Goal: Task Accomplishment & Management: Complete application form

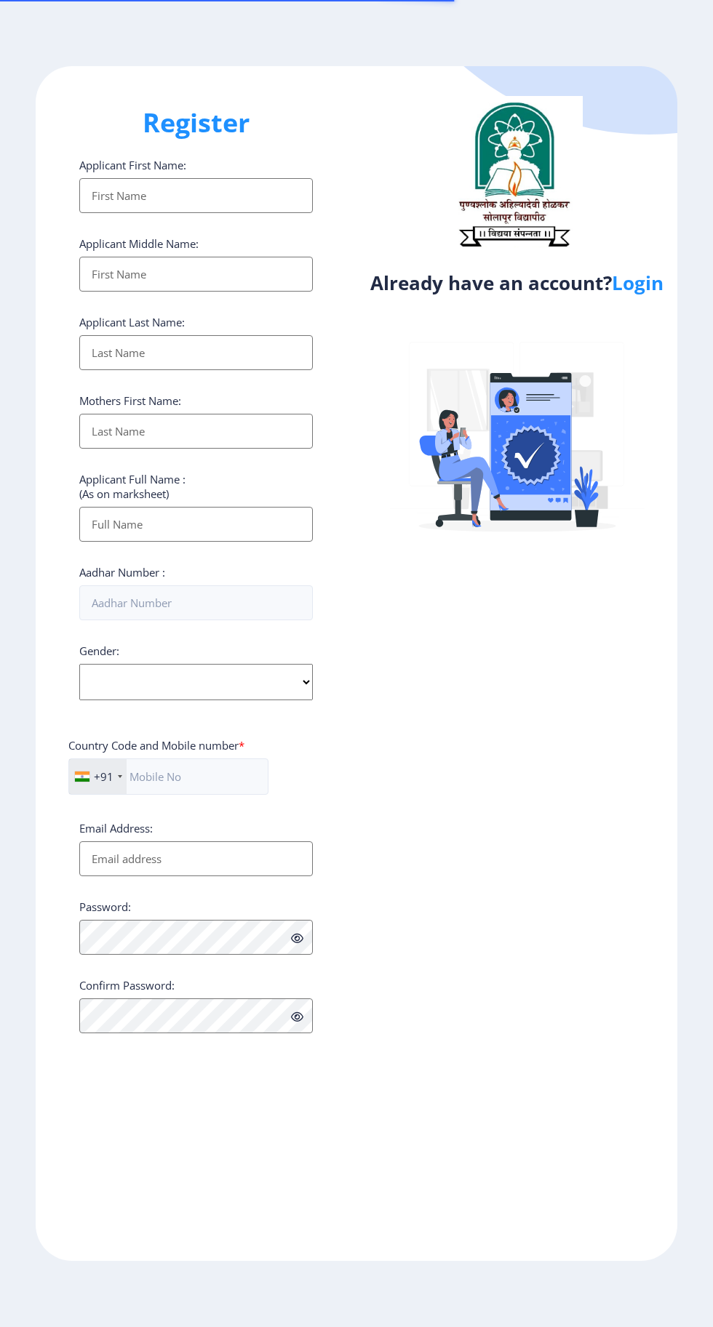
select select
click at [650, 296] on link "Login" at bounding box center [638, 283] width 52 height 26
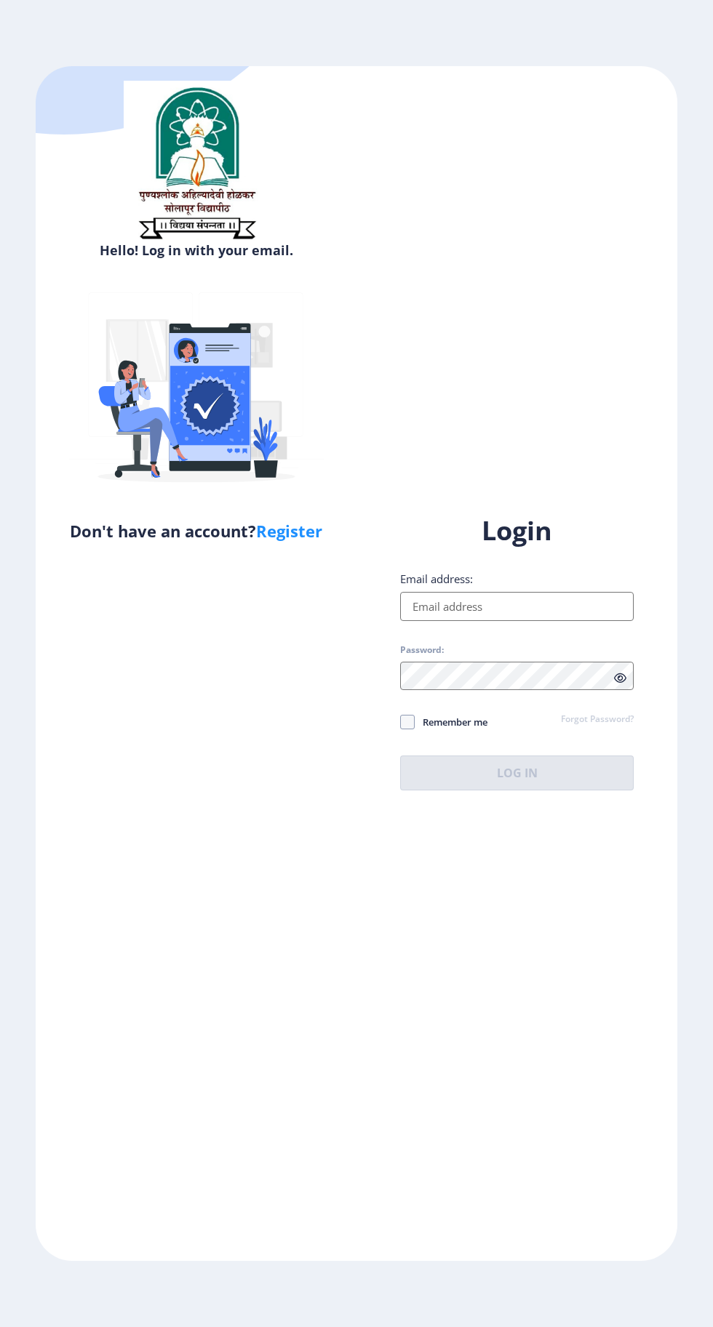
click at [536, 621] on input "Email address:" at bounding box center [516, 606] width 233 height 29
type input "[EMAIL_ADDRESS][DOMAIN_NAME]"
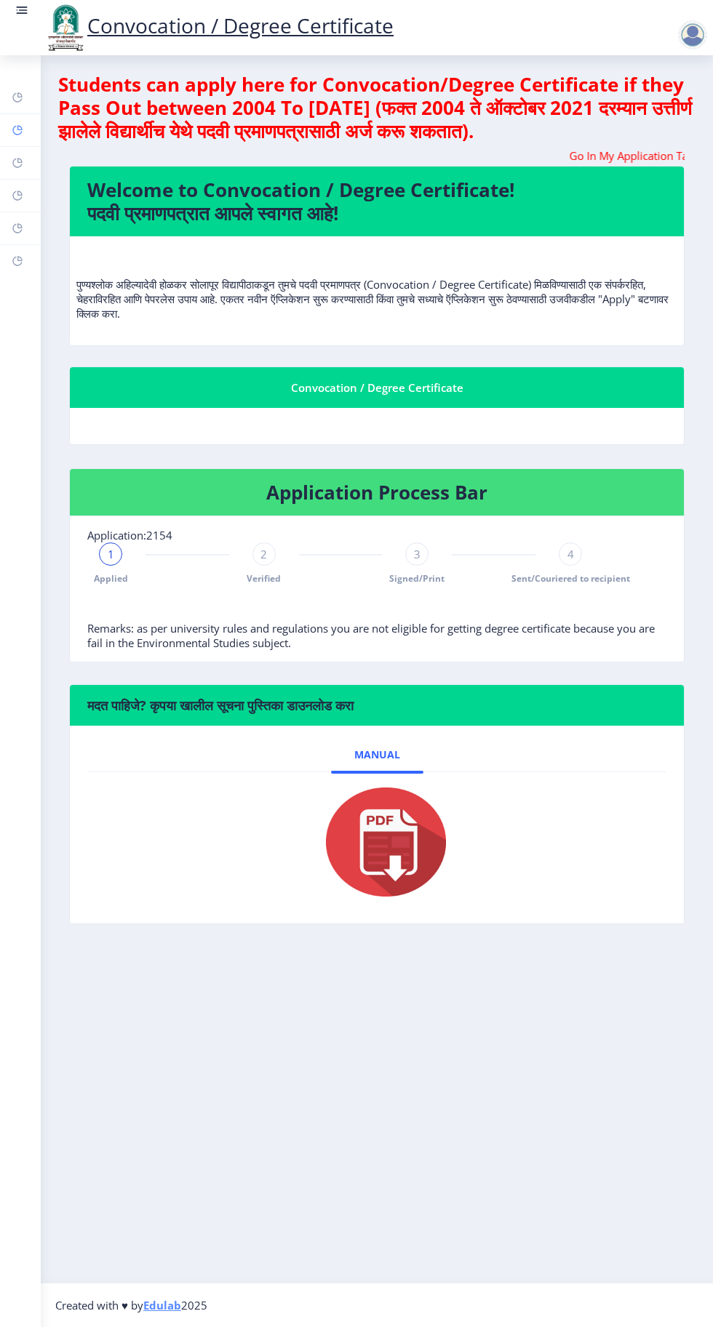
click at [17, 129] on rect at bounding box center [18, 130] width 12 height 12
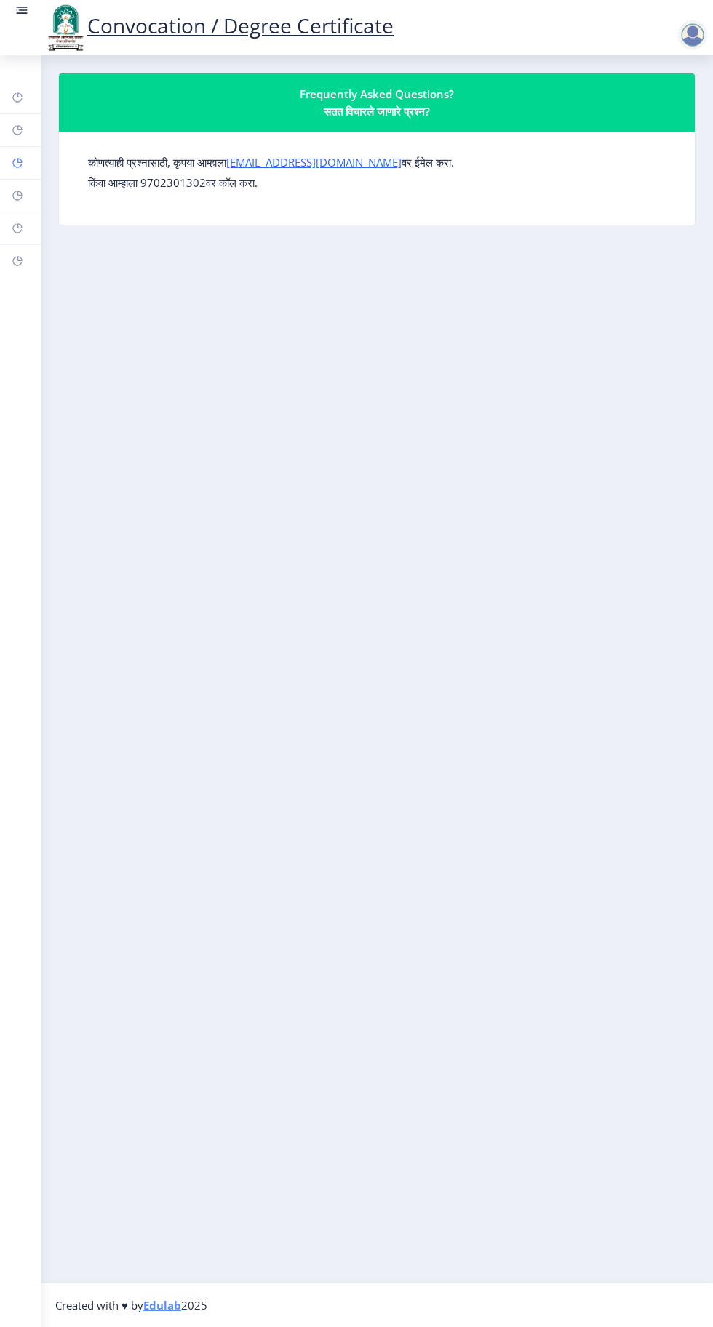
click at [23, 167] on rect at bounding box center [18, 163] width 12 height 12
select select
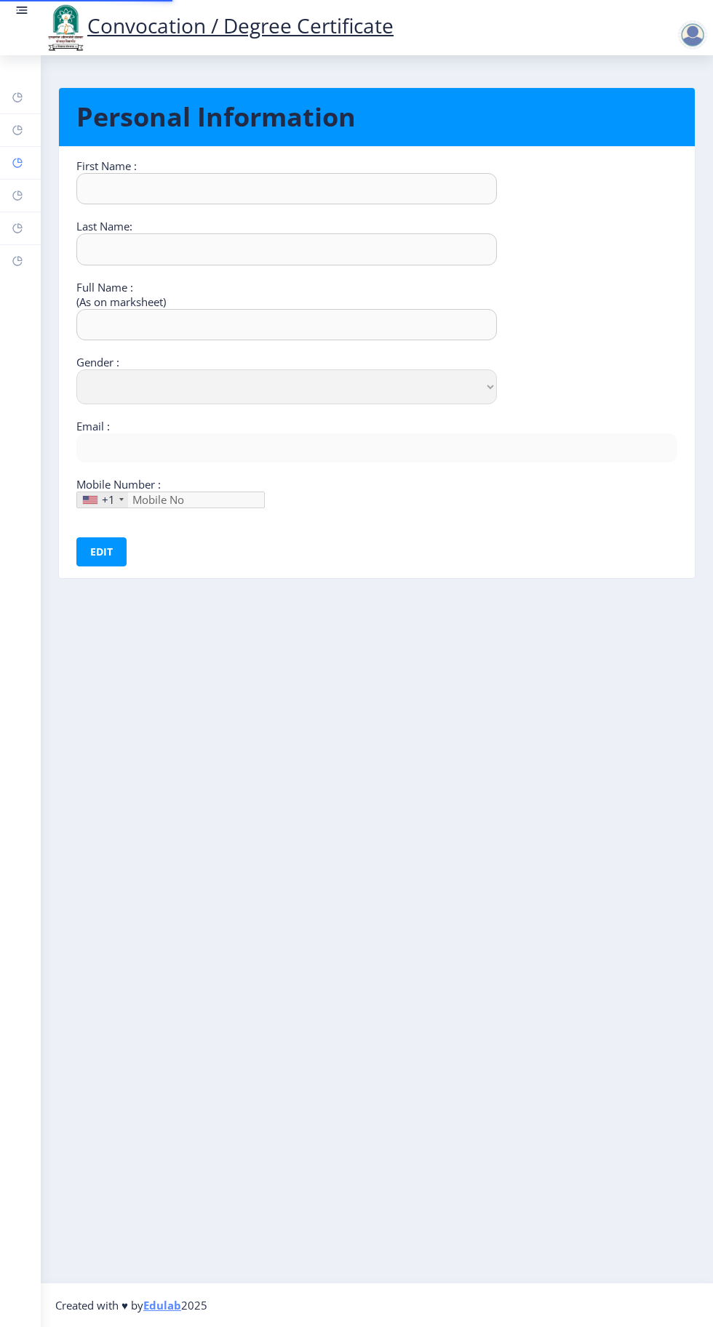
type input "Sandhyrani"
type input "Yalgonda"
type input "[PERSON_NAME]"
select select "[DEMOGRAPHIC_DATA]"
type input "[EMAIL_ADDRESS][DOMAIN_NAME]"
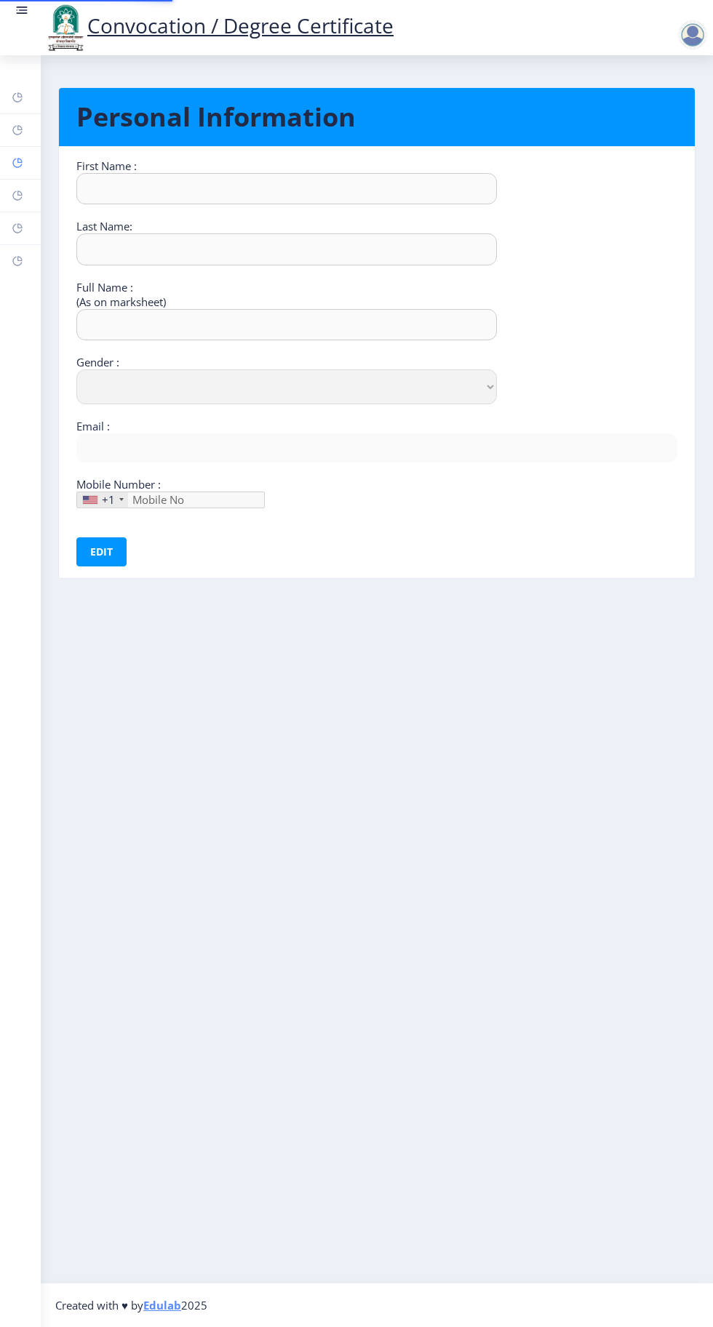
type input "9049773177"
click at [15, 100] on icon at bounding box center [16, 97] width 9 height 9
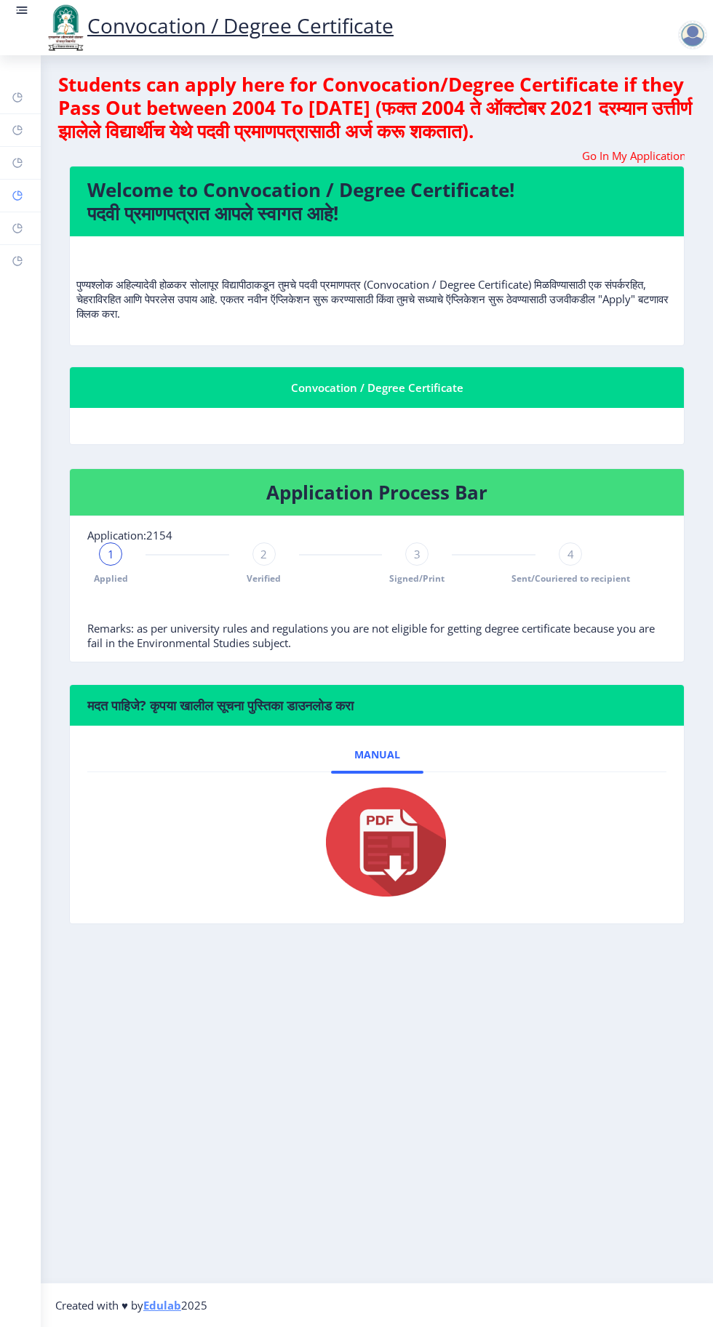
click at [17, 195] on rect at bounding box center [18, 196] width 12 height 12
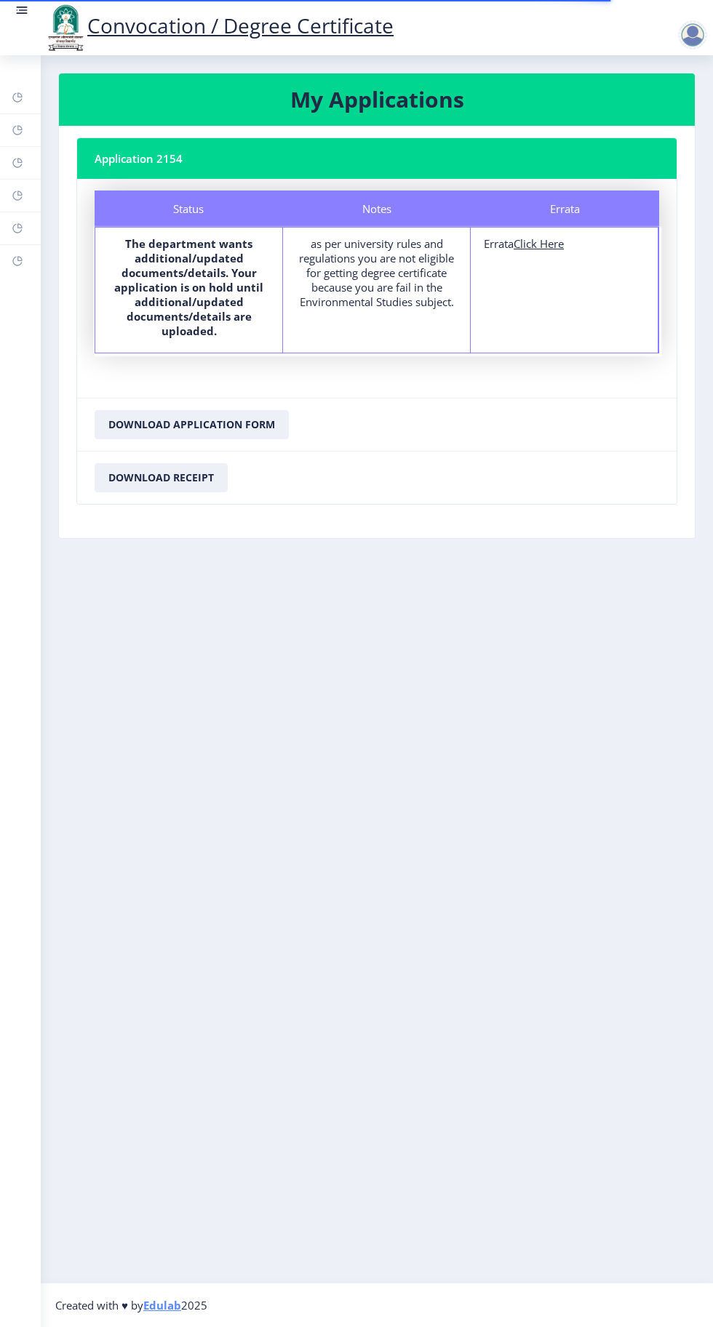
click at [548, 242] on u "Click Here" at bounding box center [538, 243] width 50 height 15
select select
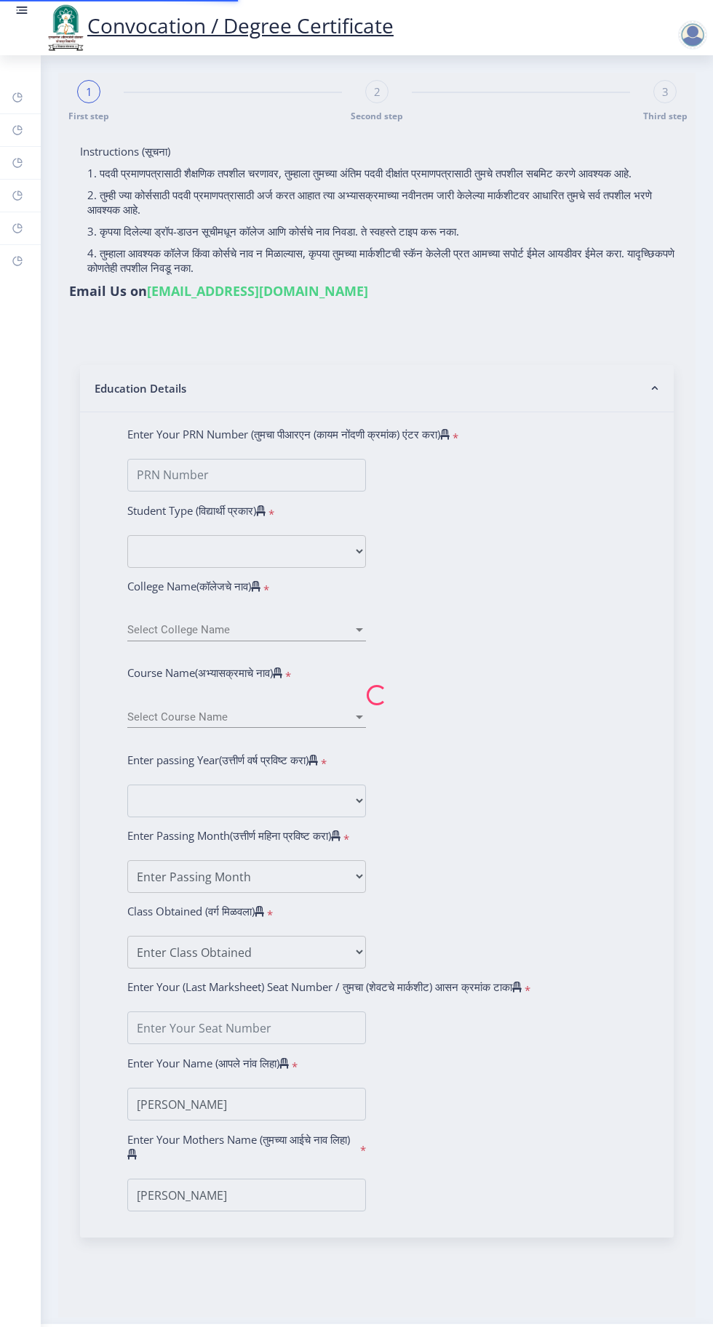
type input "2015032500073893"
select select "Regular"
select select "2018"
select select "April"
select select "Grade A"
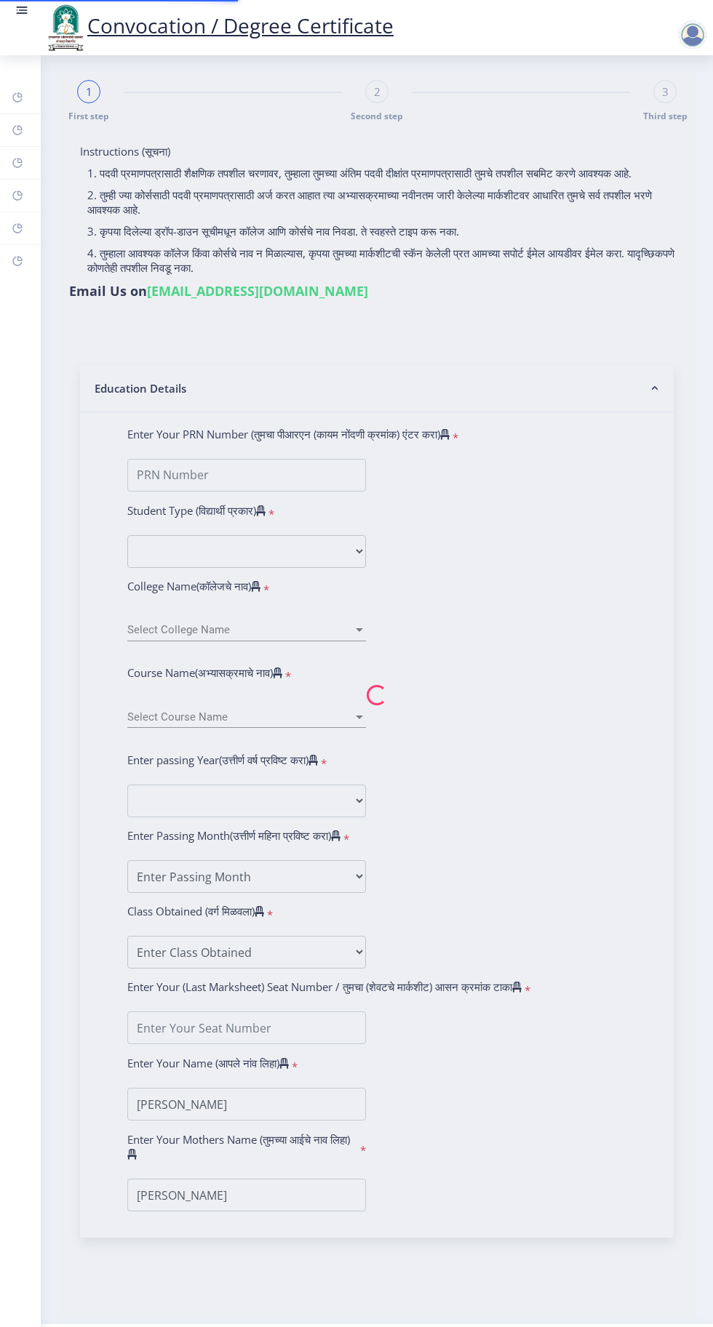
type input "185213"
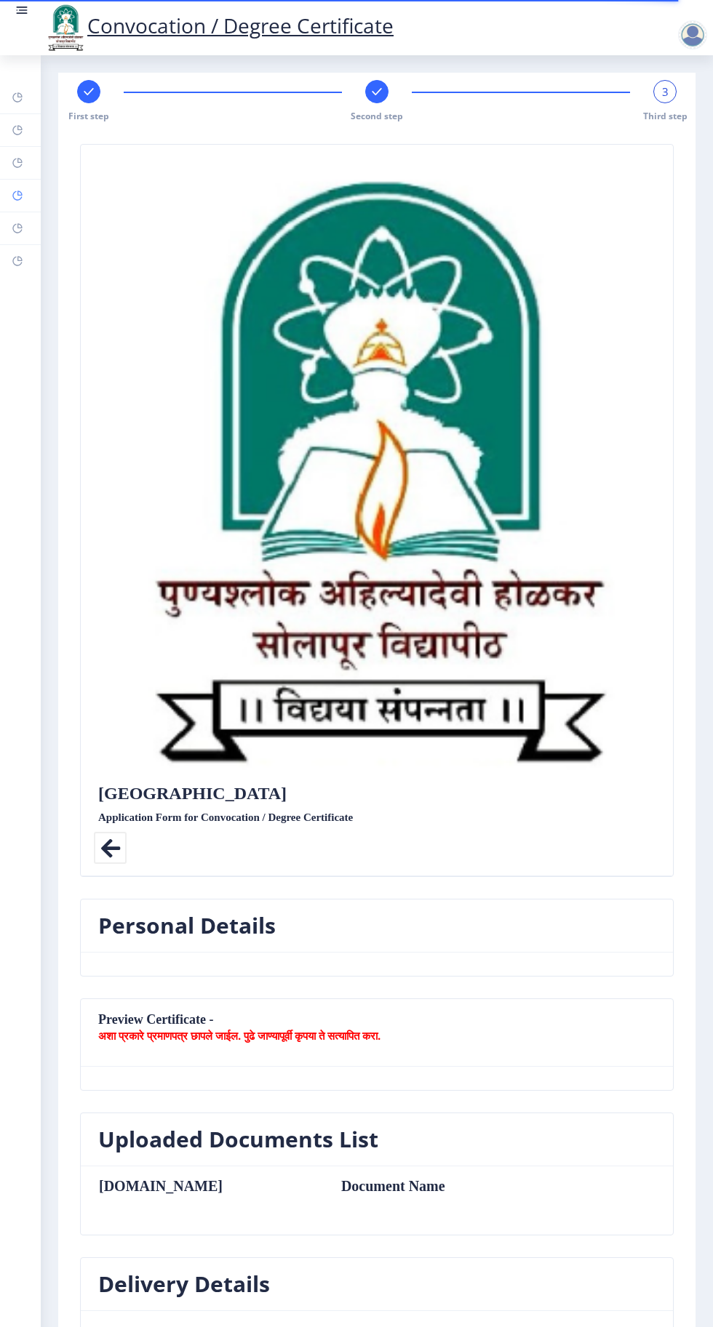
click at [17, 195] on rect at bounding box center [18, 196] width 12 height 12
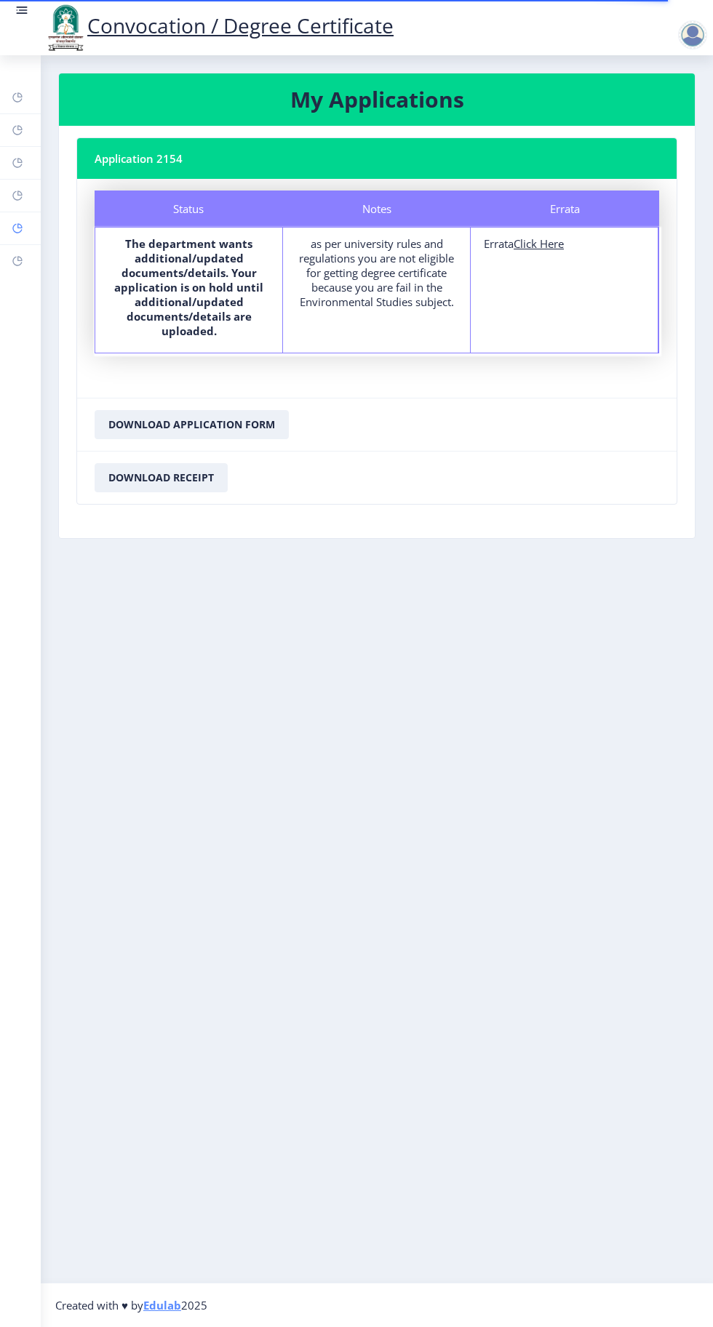
click at [15, 233] on icon at bounding box center [18, 228] width 12 height 15
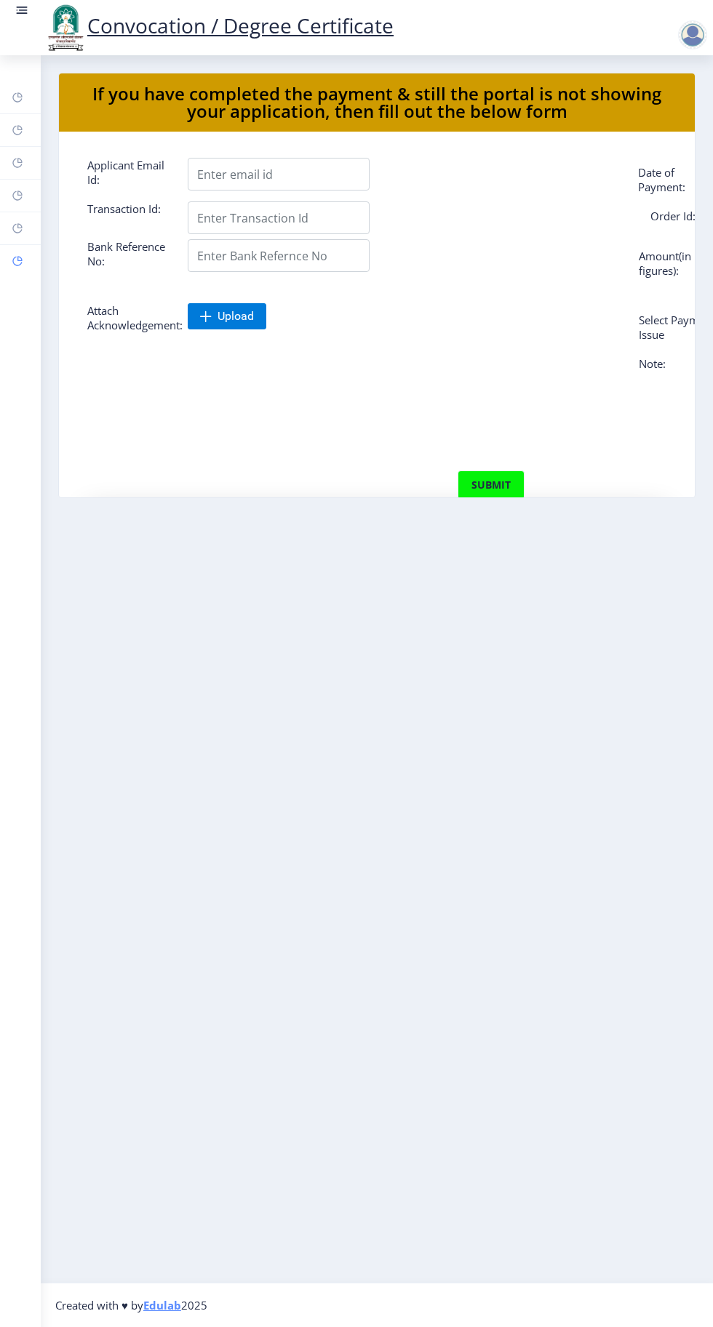
click at [15, 260] on rect at bounding box center [18, 261] width 12 height 12
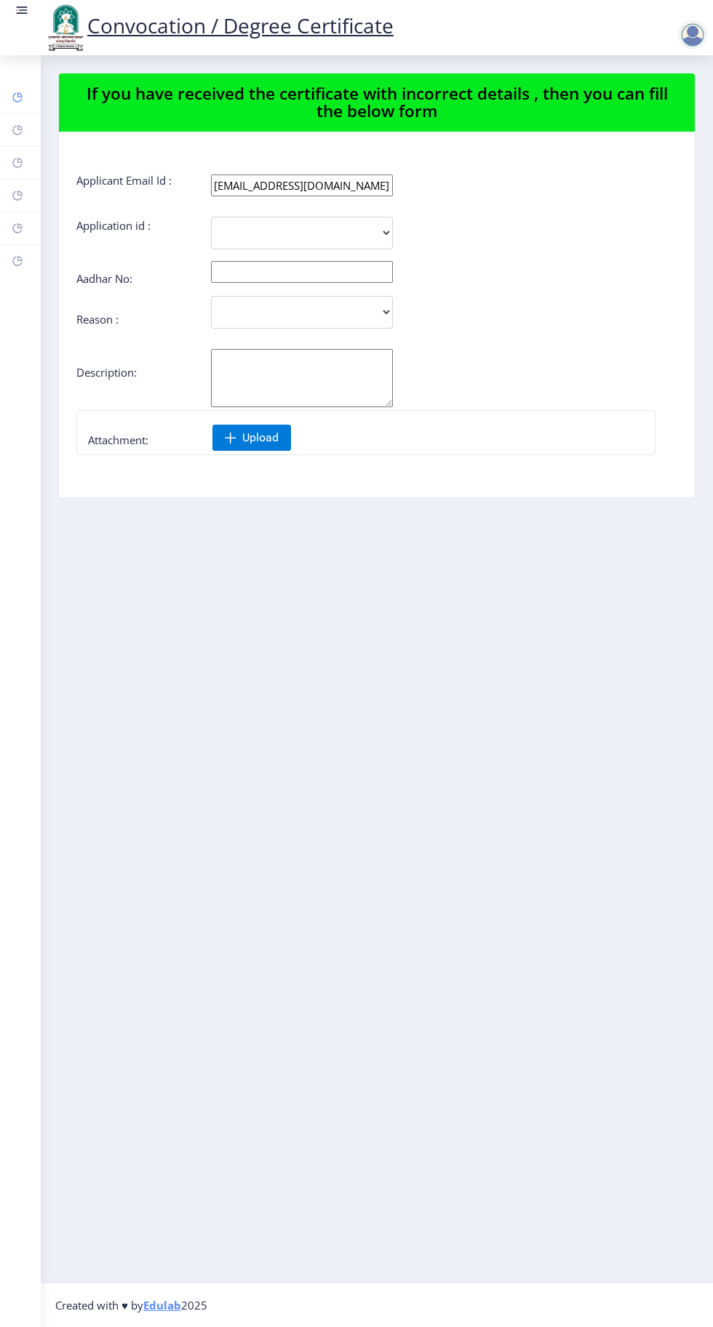
click at [17, 97] on rect at bounding box center [18, 98] width 12 height 12
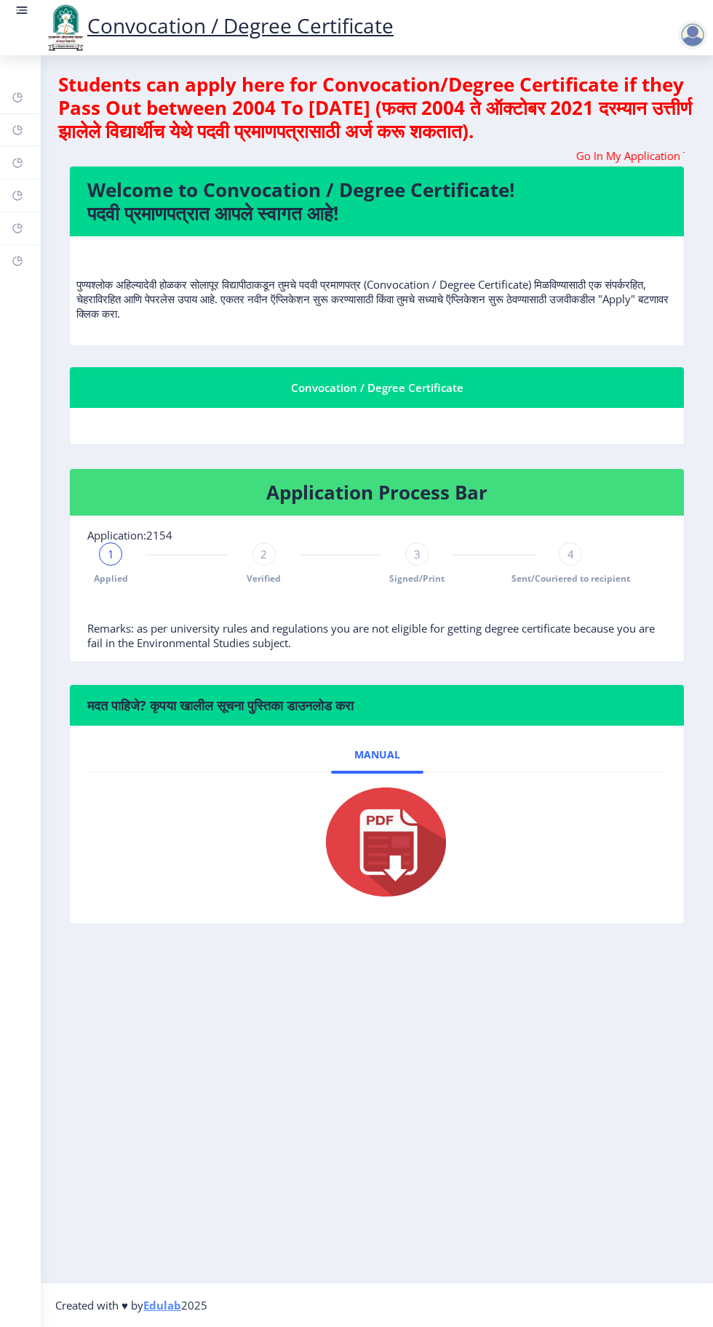
click at [319, 33] on link "Convocation / Degree Certificate" at bounding box center [219, 26] width 350 height 28
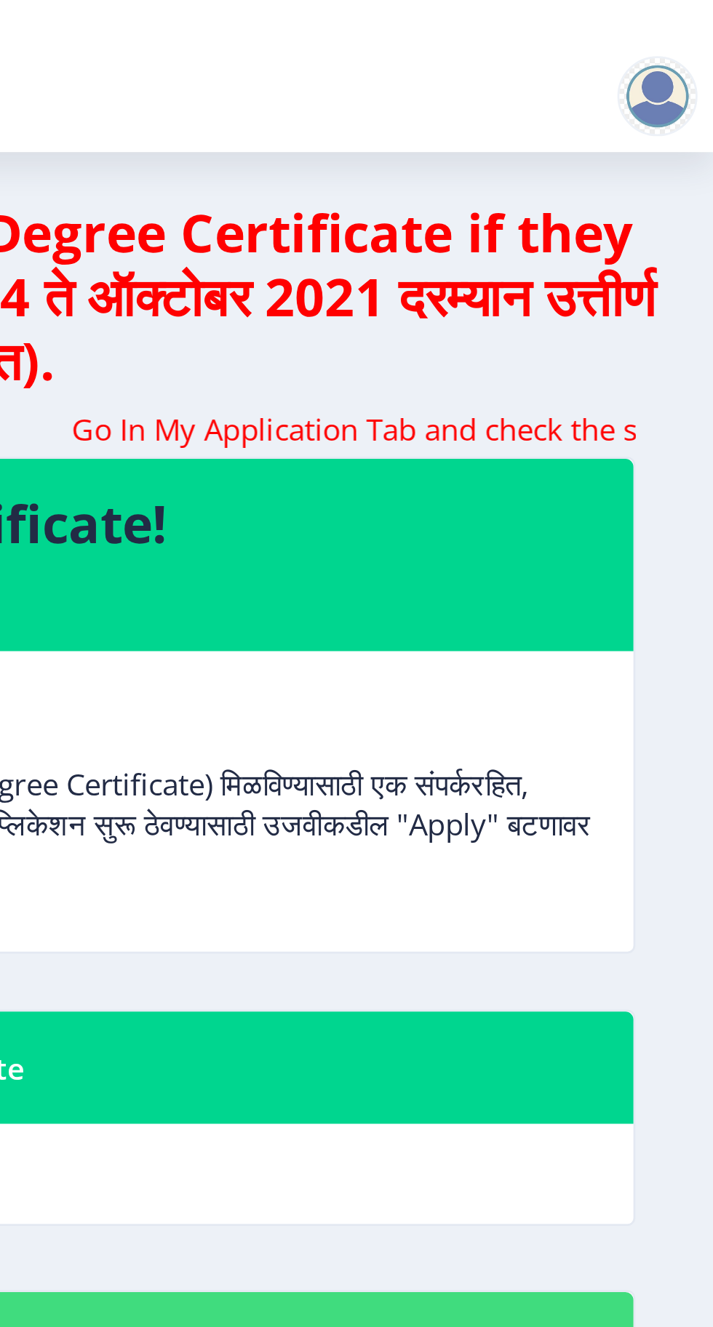
click at [690, 34] on div at bounding box center [692, 34] width 29 height 29
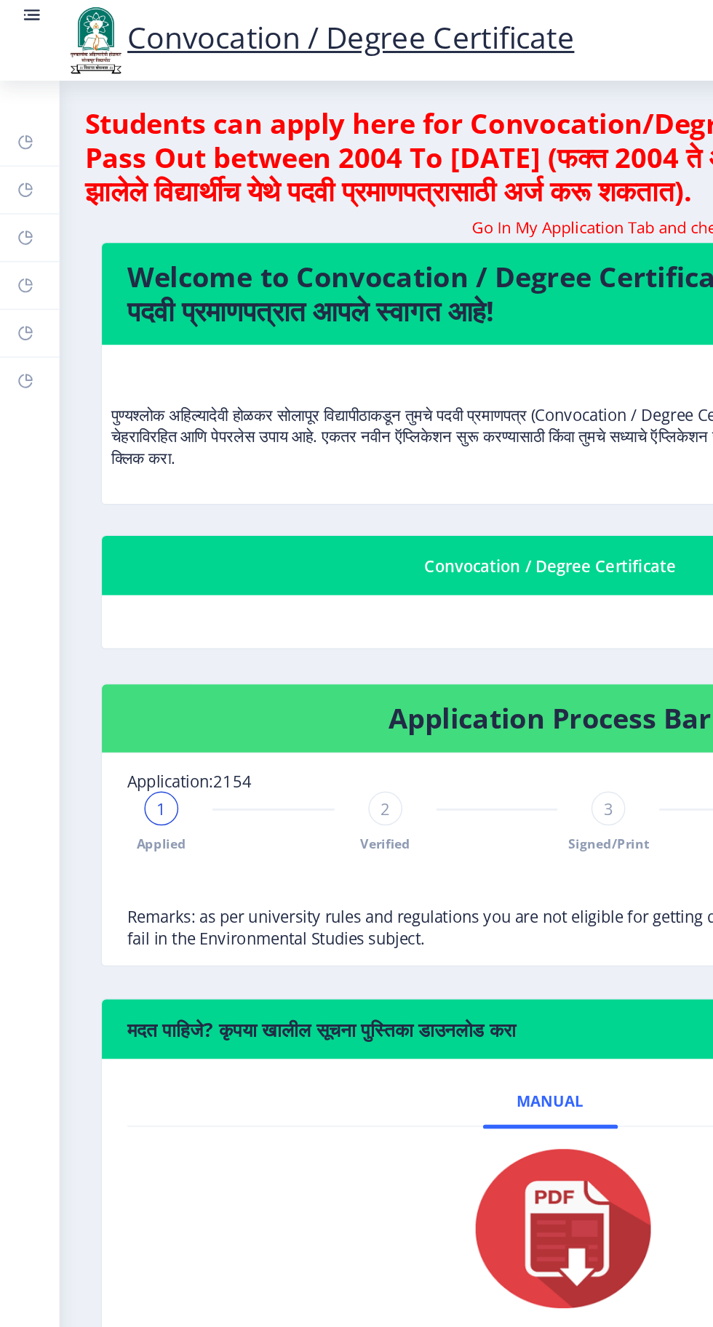
click at [23, 10] on rect at bounding box center [23, 9] width 9 height 1
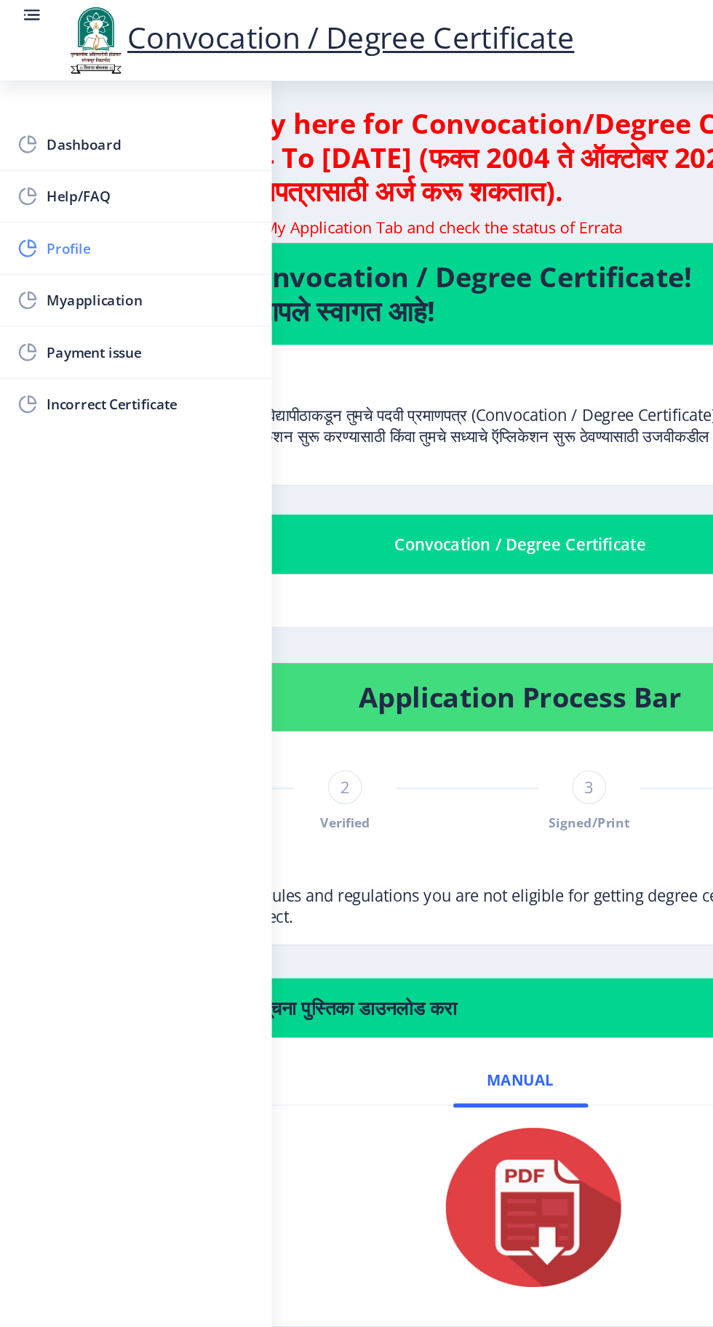
click at [51, 172] on span "Profile" at bounding box center [103, 169] width 143 height 17
select select
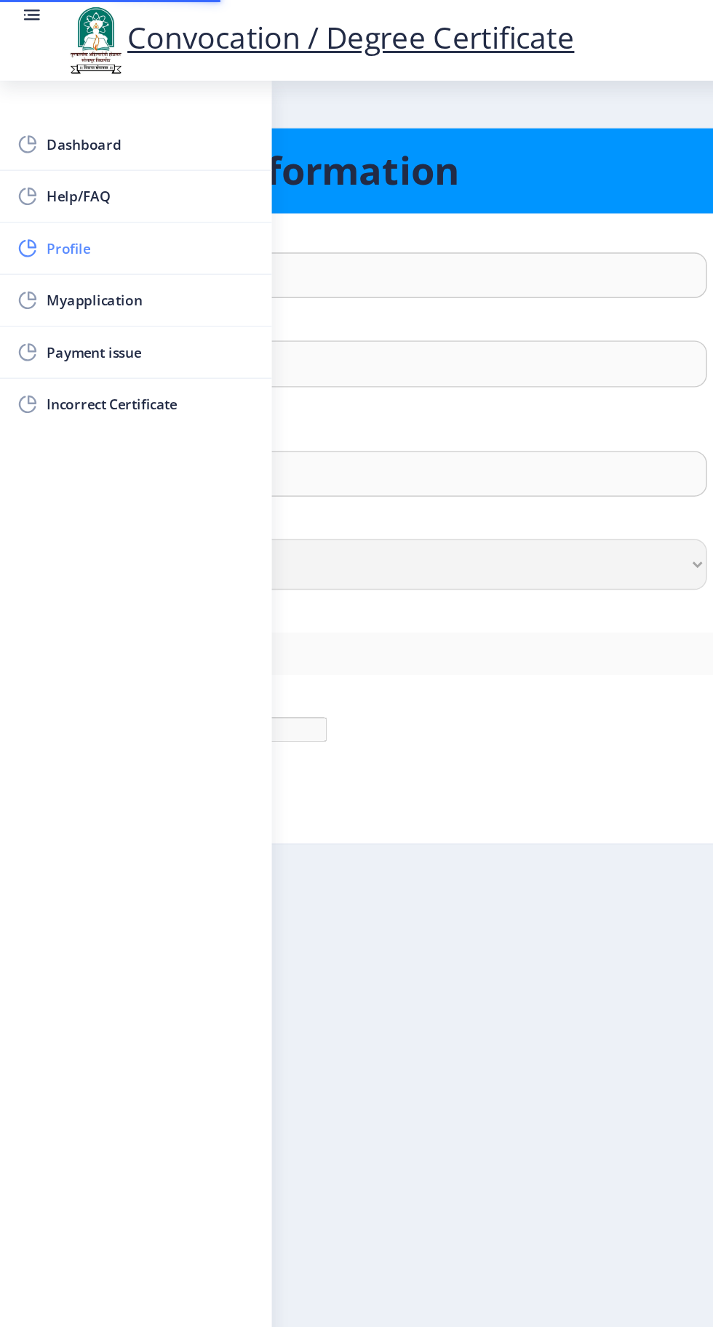
type input "Sandhyrani"
type input "Yalgonda"
type input "[PERSON_NAME]"
select select "[DEMOGRAPHIC_DATA]"
type input "[EMAIL_ADDRESS][DOMAIN_NAME]"
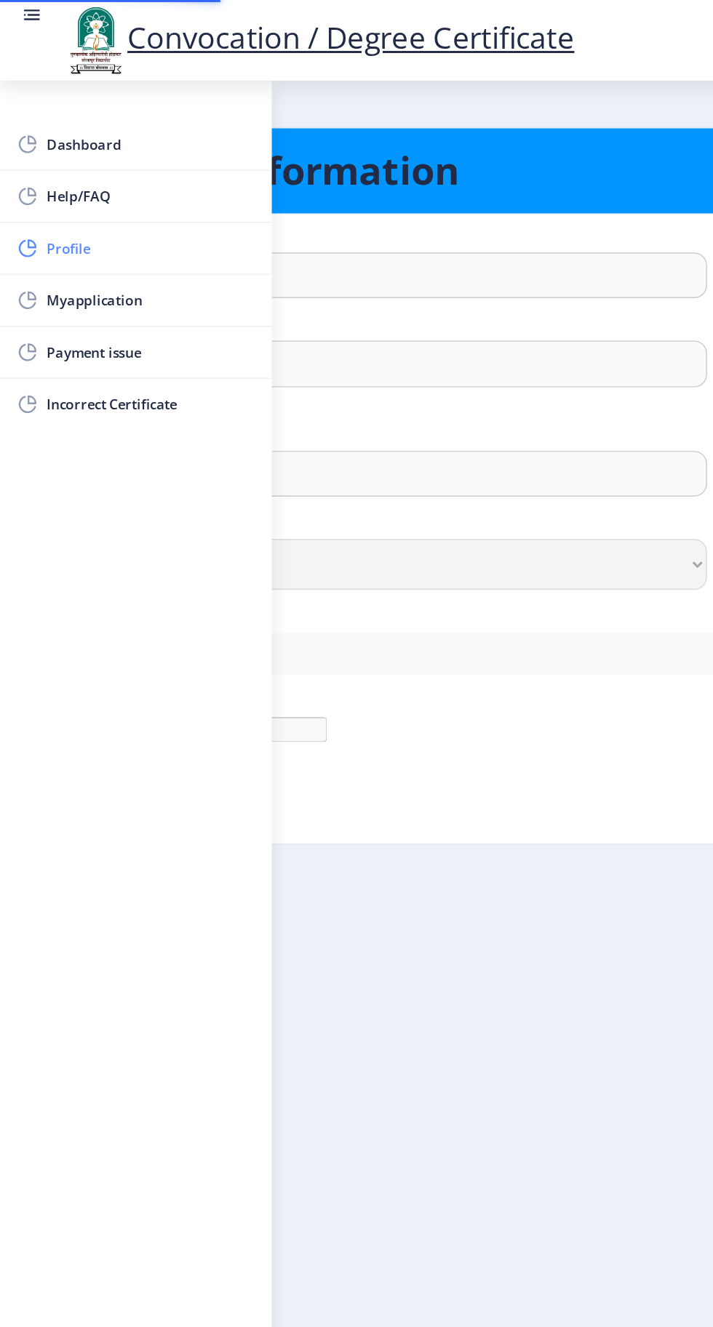
type input "9049773177"
click at [234, 745] on nb-layout-column "Personal Information First Name : [PERSON_NAME] Last Name: [GEOGRAPHIC_DATA] Fu…" at bounding box center [356, 669] width 713 height 1228
click at [314, 644] on nb-layout-column "Personal Information First Name : [PERSON_NAME] Last Name: [GEOGRAPHIC_DATA] Fu…" at bounding box center [356, 669] width 713 height 1228
click at [17, 10] on circle at bounding box center [17, 9] width 1 height 1
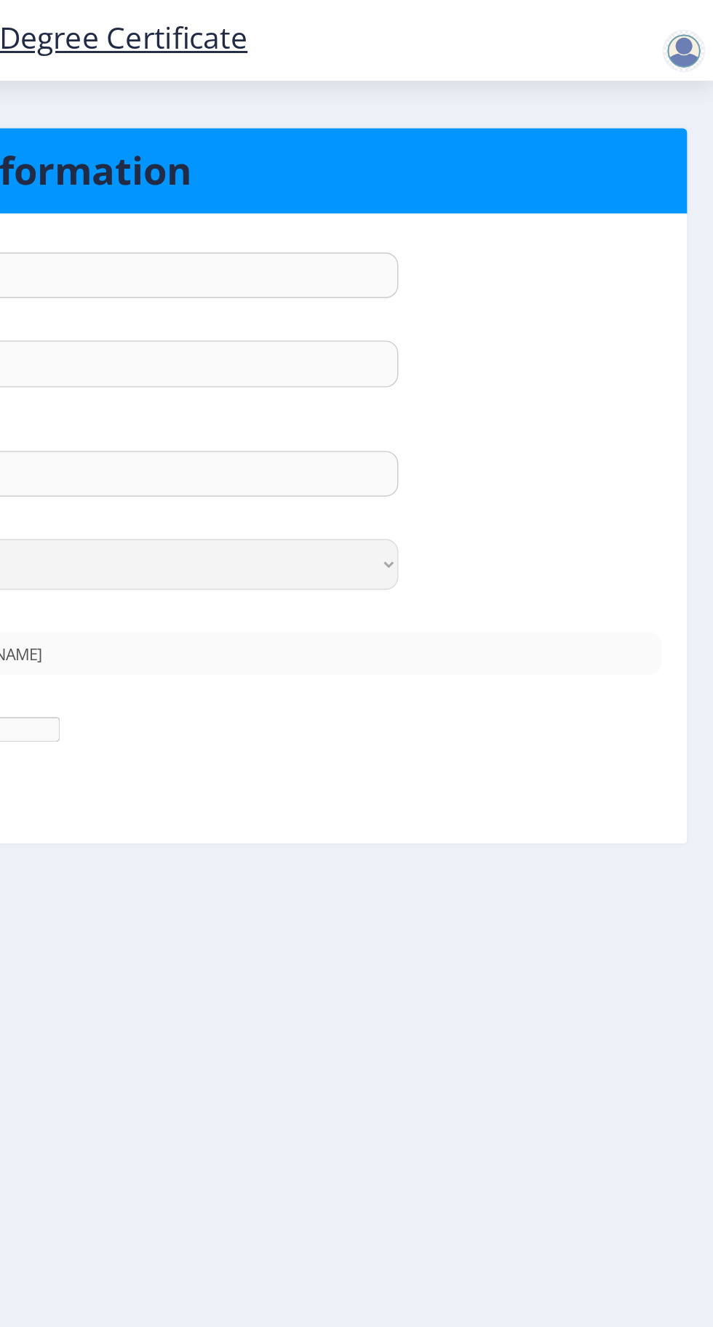
click at [679, 42] on div at bounding box center [695, 34] width 35 height 29
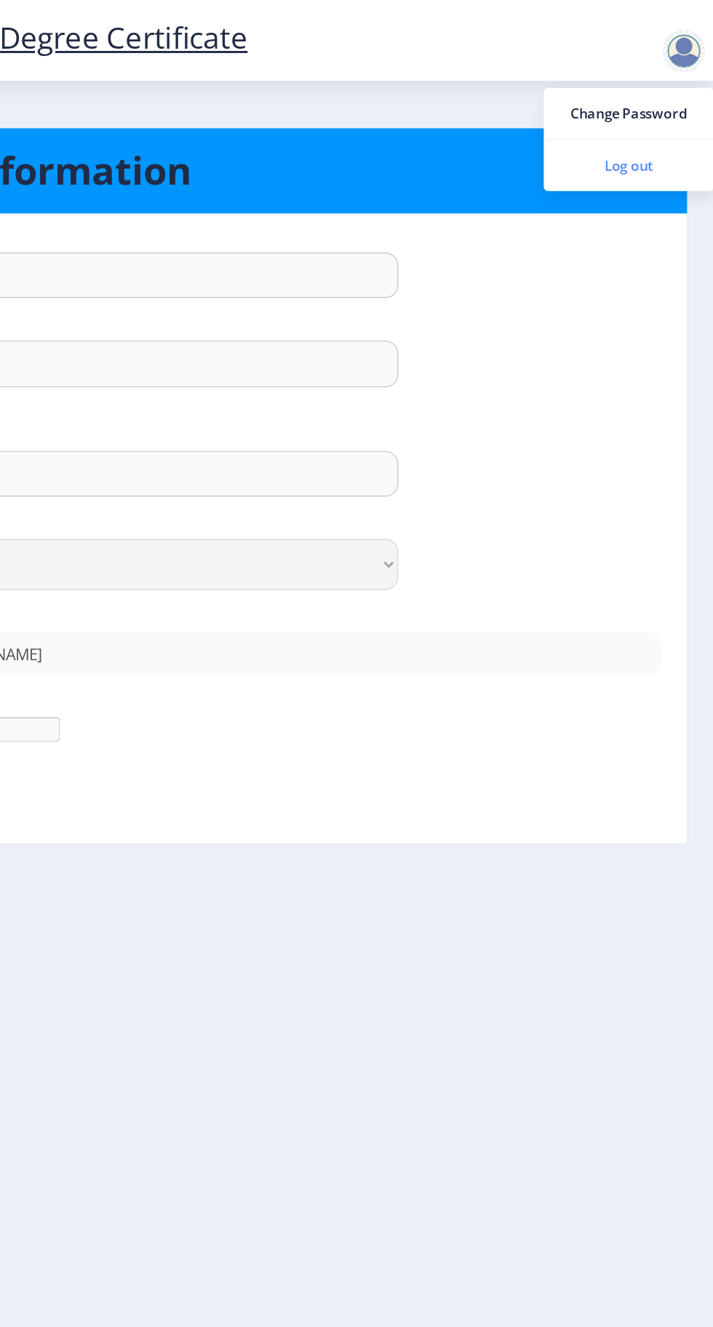
click at [649, 124] on link "Log out" at bounding box center [654, 113] width 116 height 35
